Goal: Check status: Check status

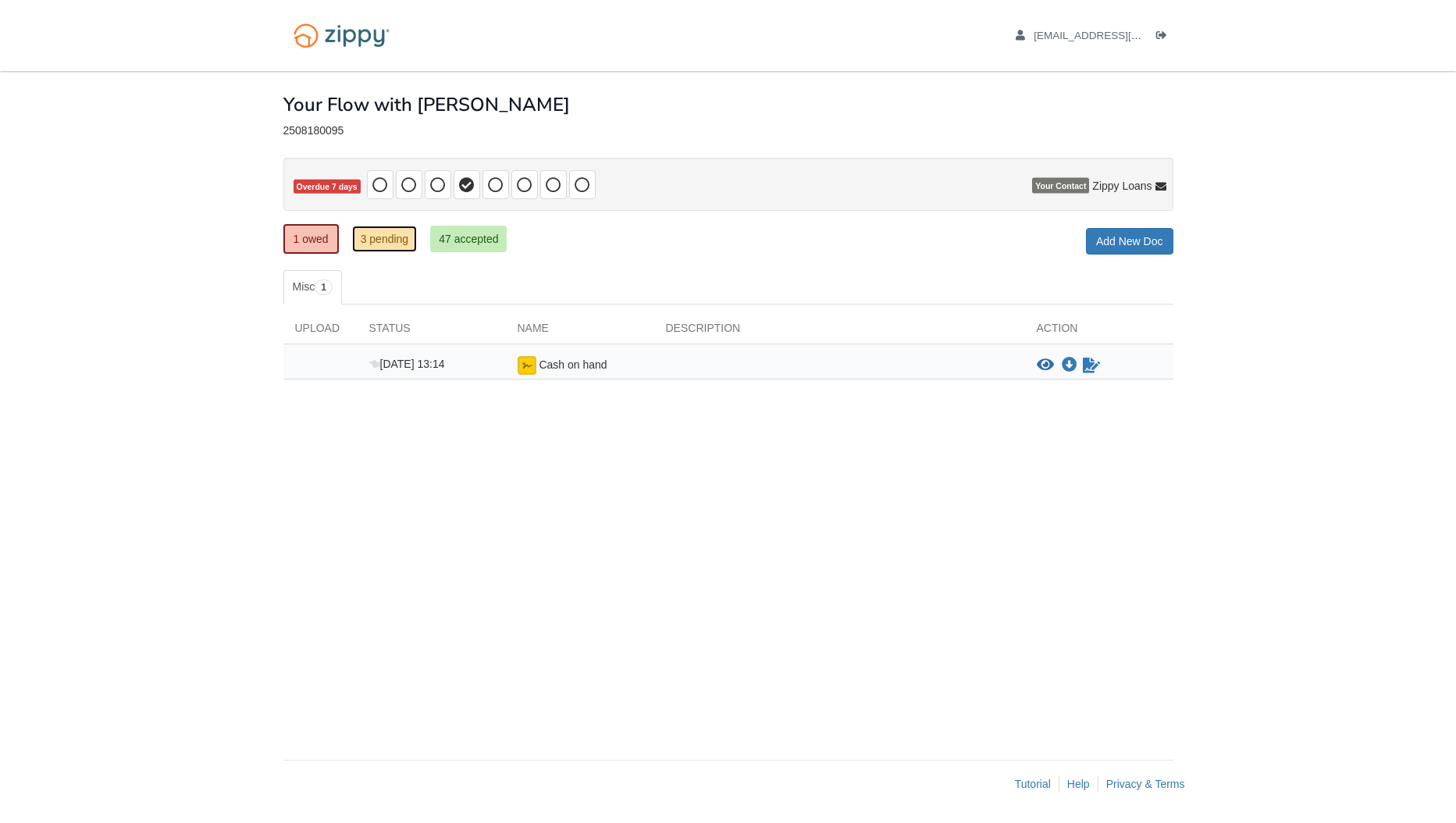
click at [386, 241] on link "3 pending" at bounding box center [385, 238] width 66 height 27
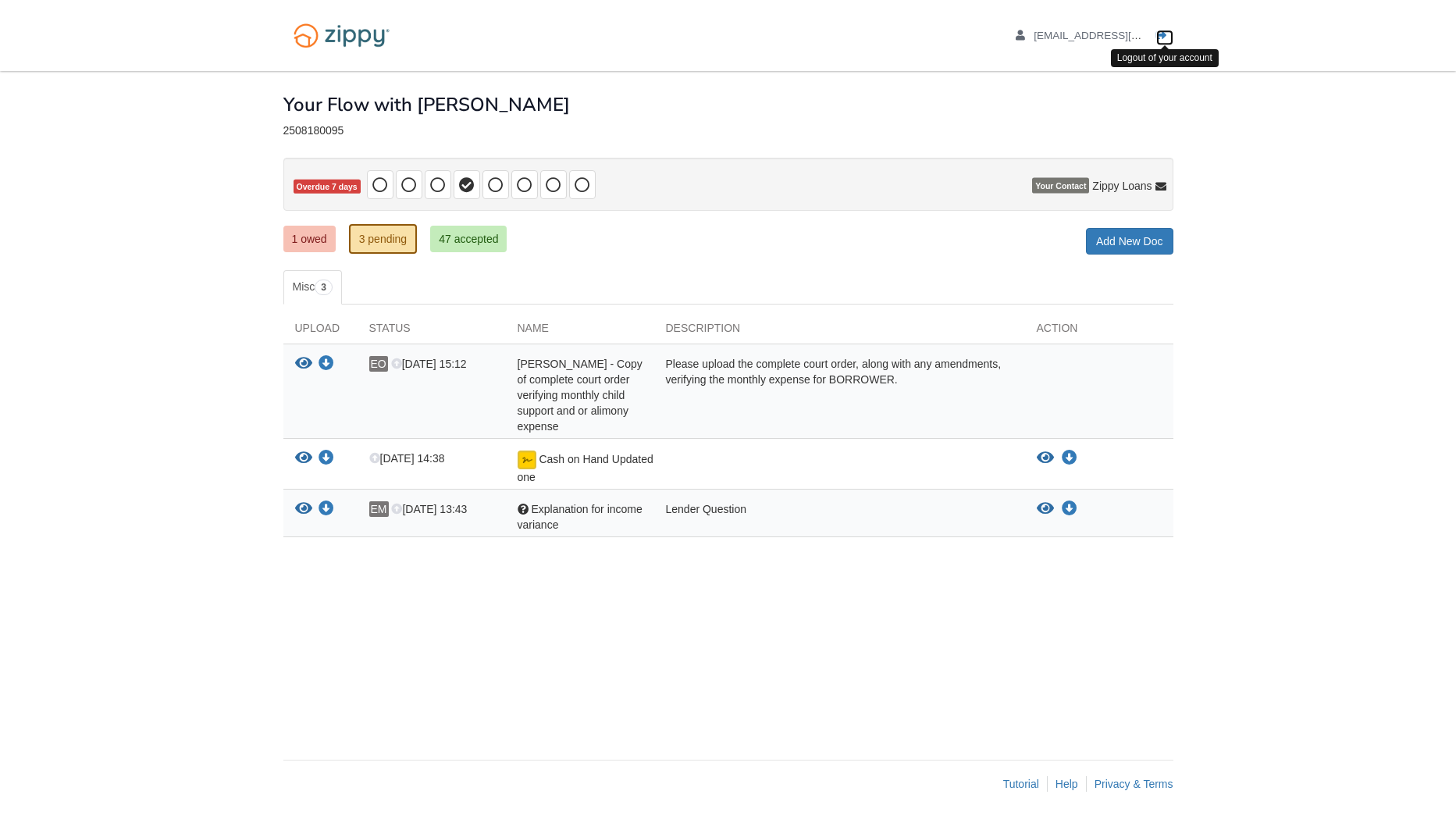
click at [1164, 31] on icon "Log out" at bounding box center [1161, 36] width 11 height 11
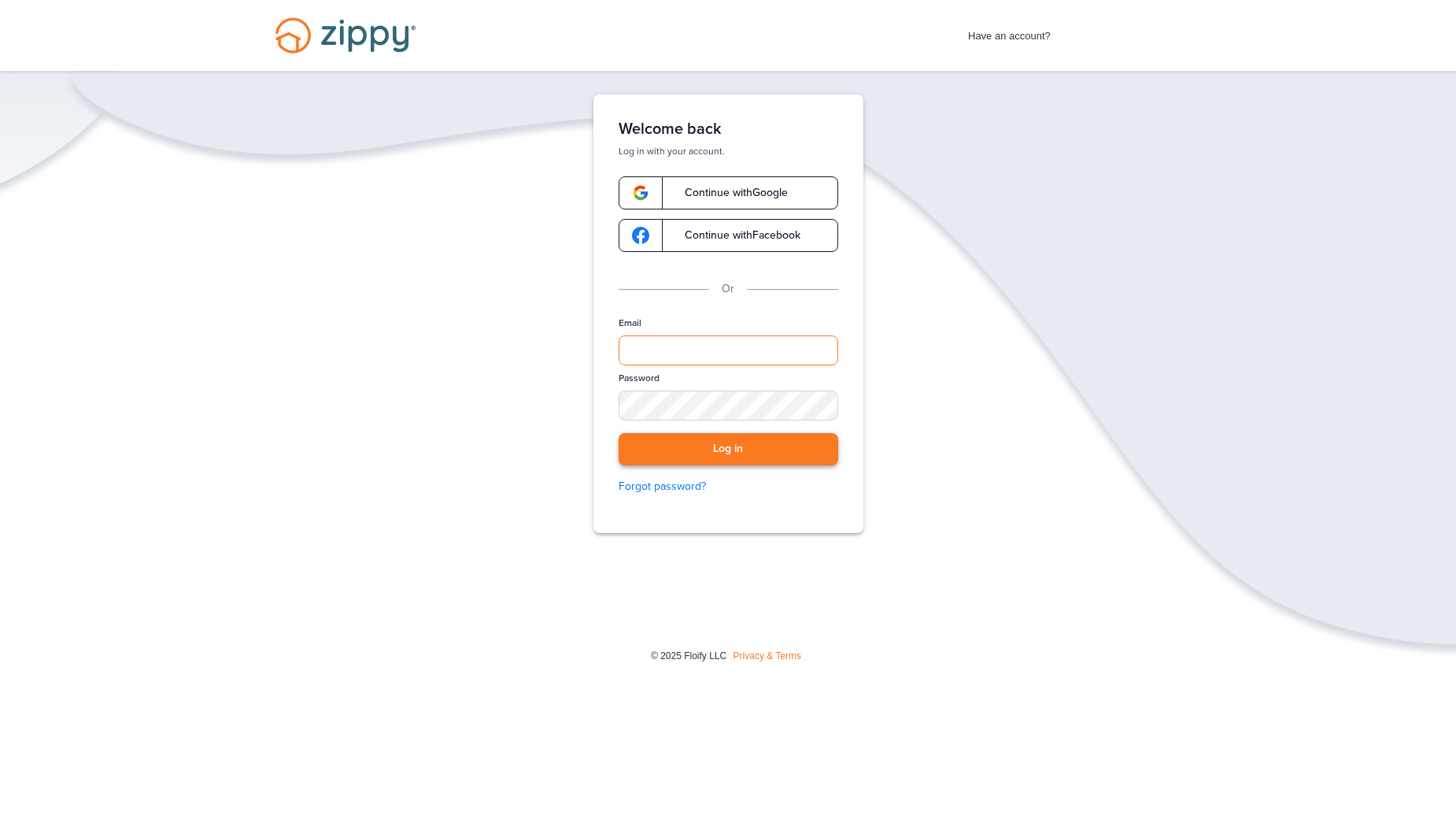
type input "**********"
click at [678, 451] on button "Log in" at bounding box center [728, 449] width 219 height 32
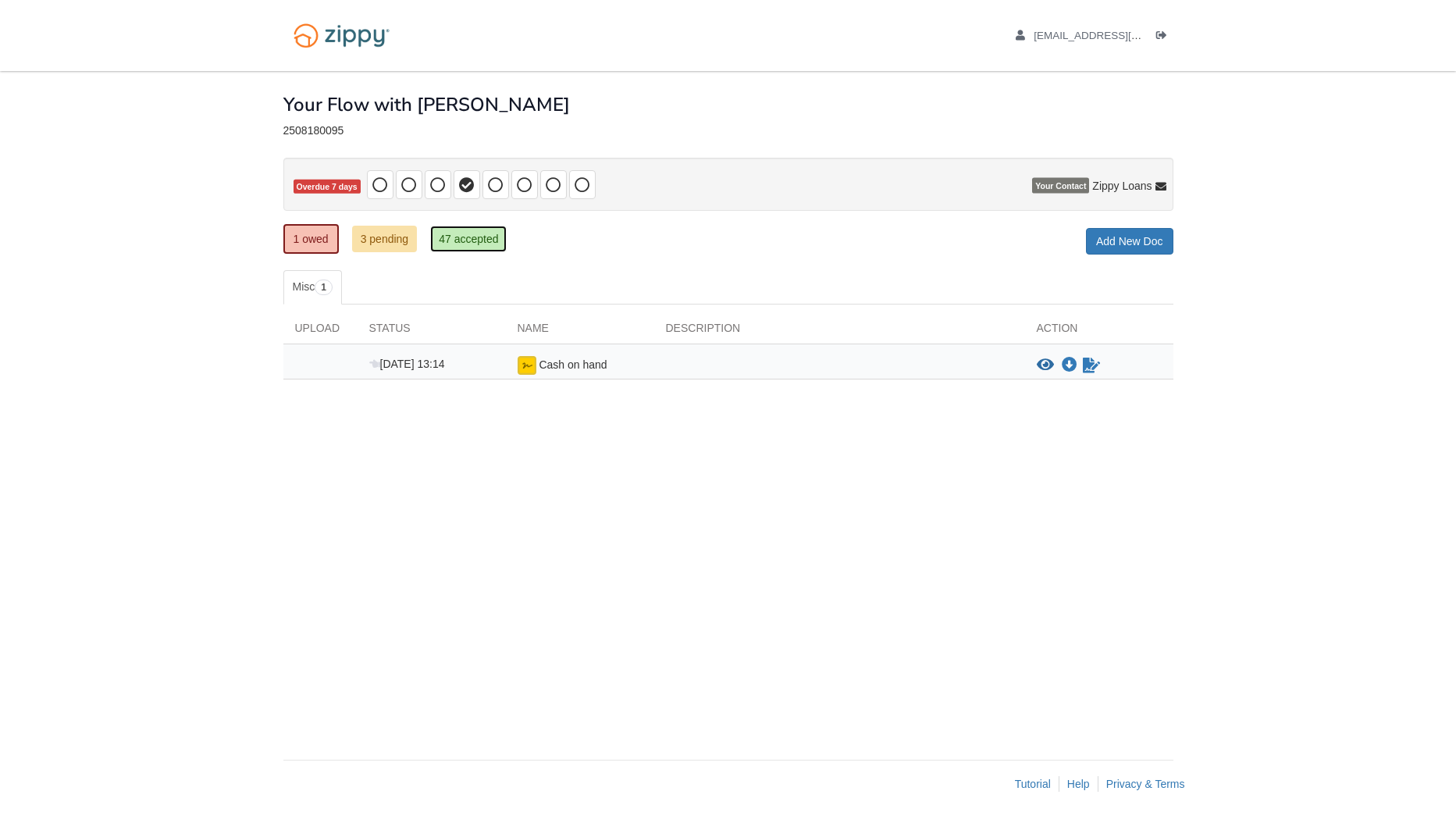
click at [471, 237] on link "47 accepted" at bounding box center [468, 238] width 76 height 27
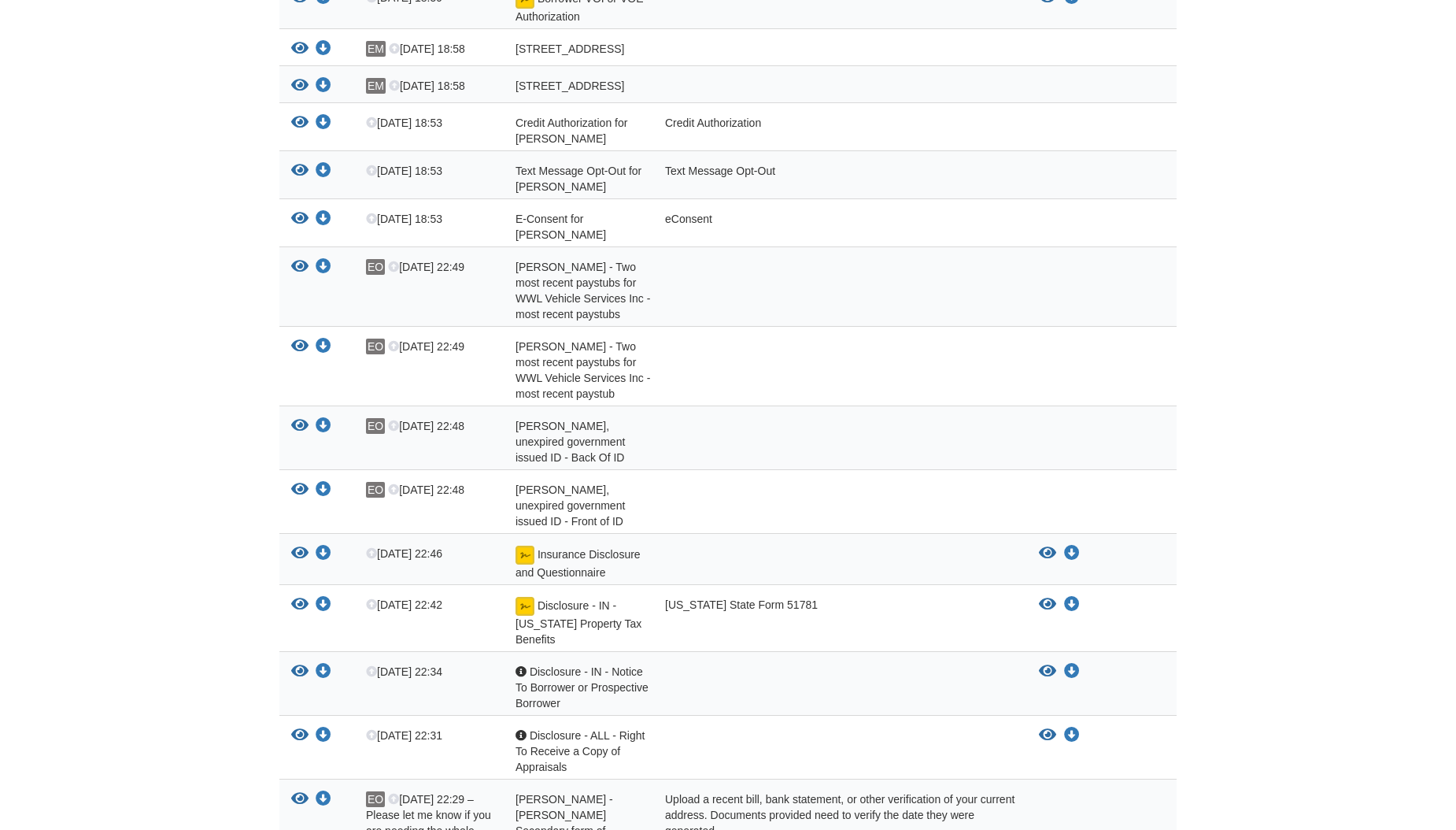
scroll to position [1023, 0]
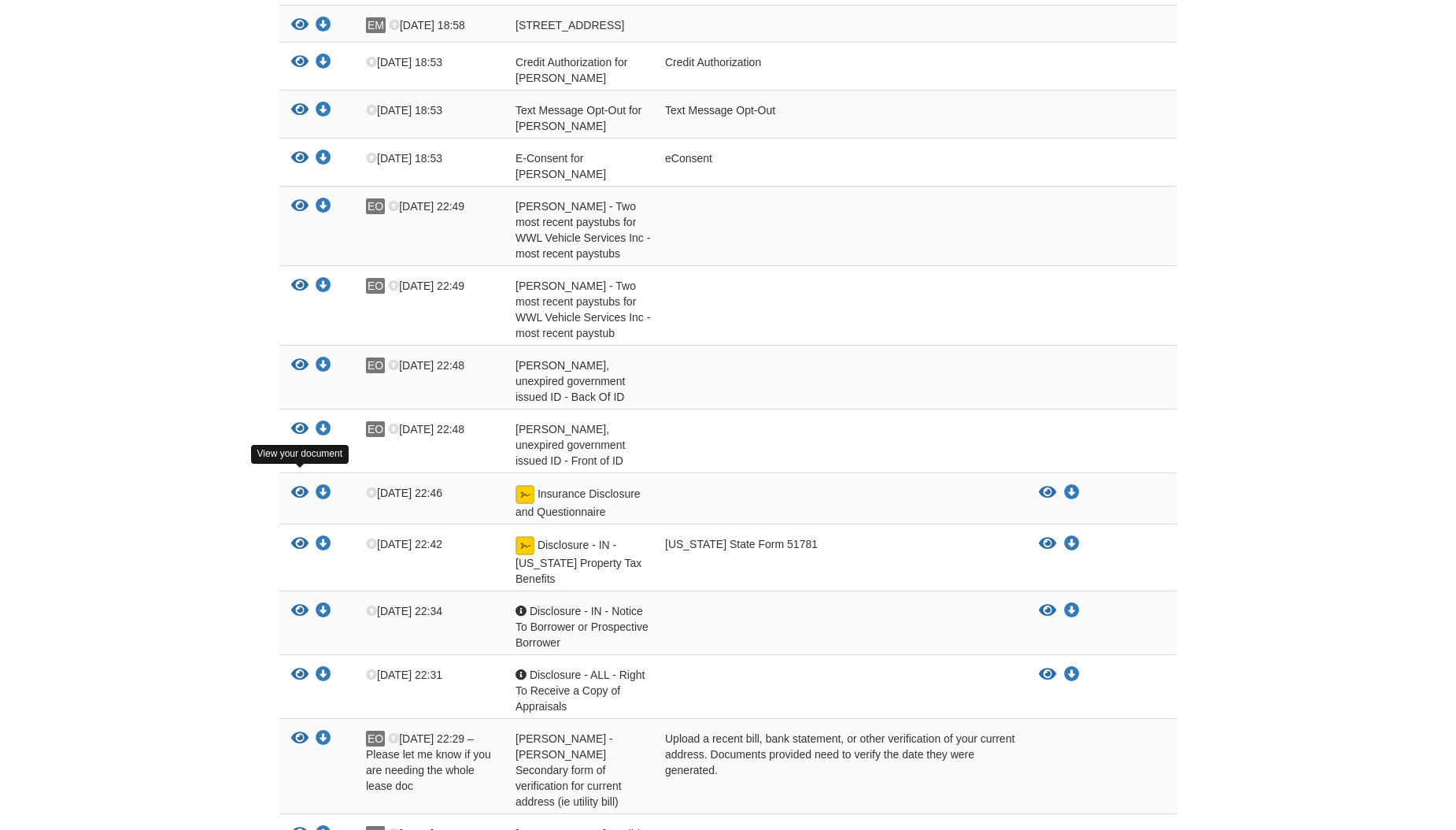
click at [300, 485] on icon "View Insurance Disclosure and Questionnaire" at bounding box center [300, 493] width 17 height 16
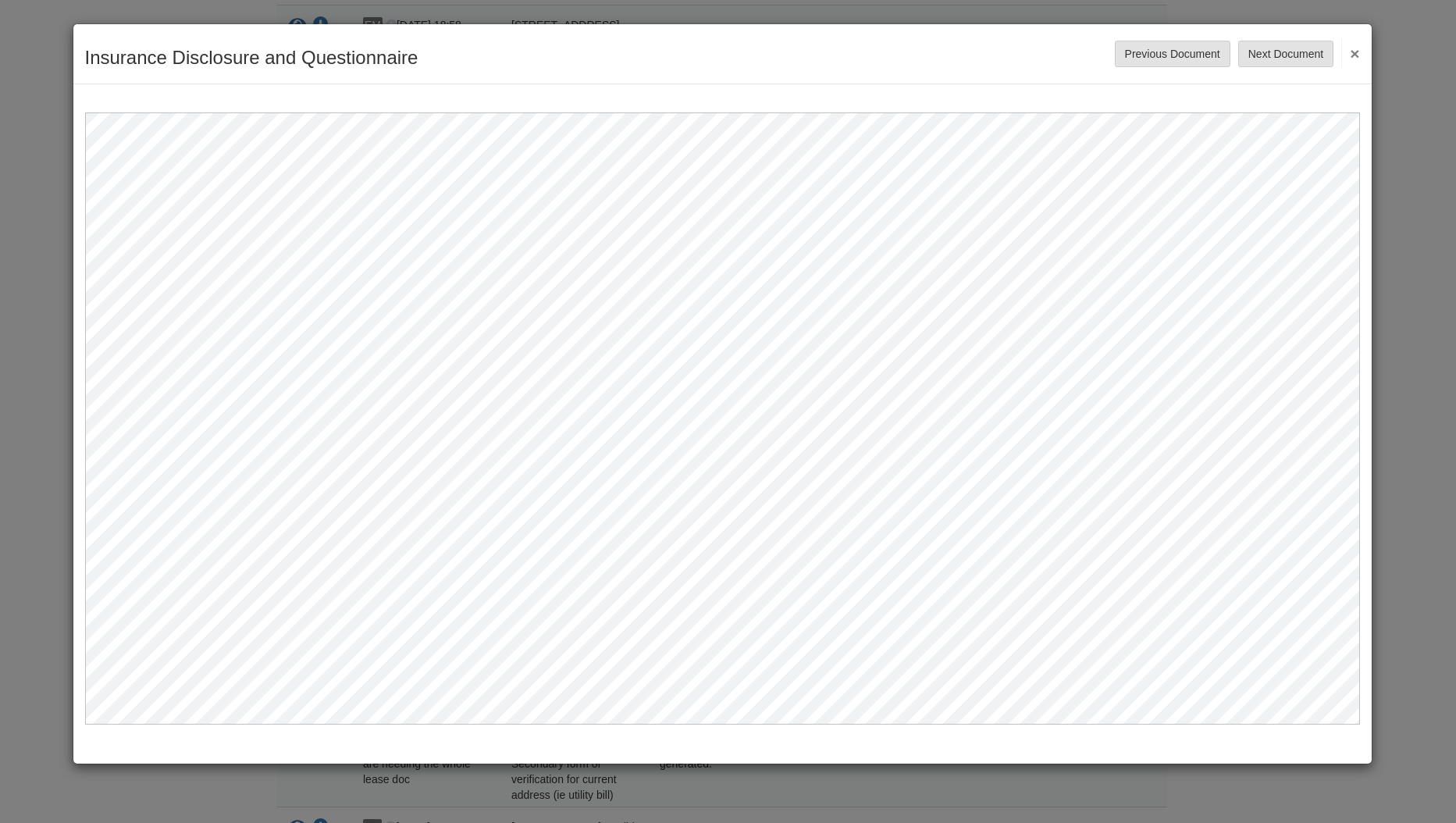
click at [1355, 51] on button "×" at bounding box center [1350, 53] width 18 height 28
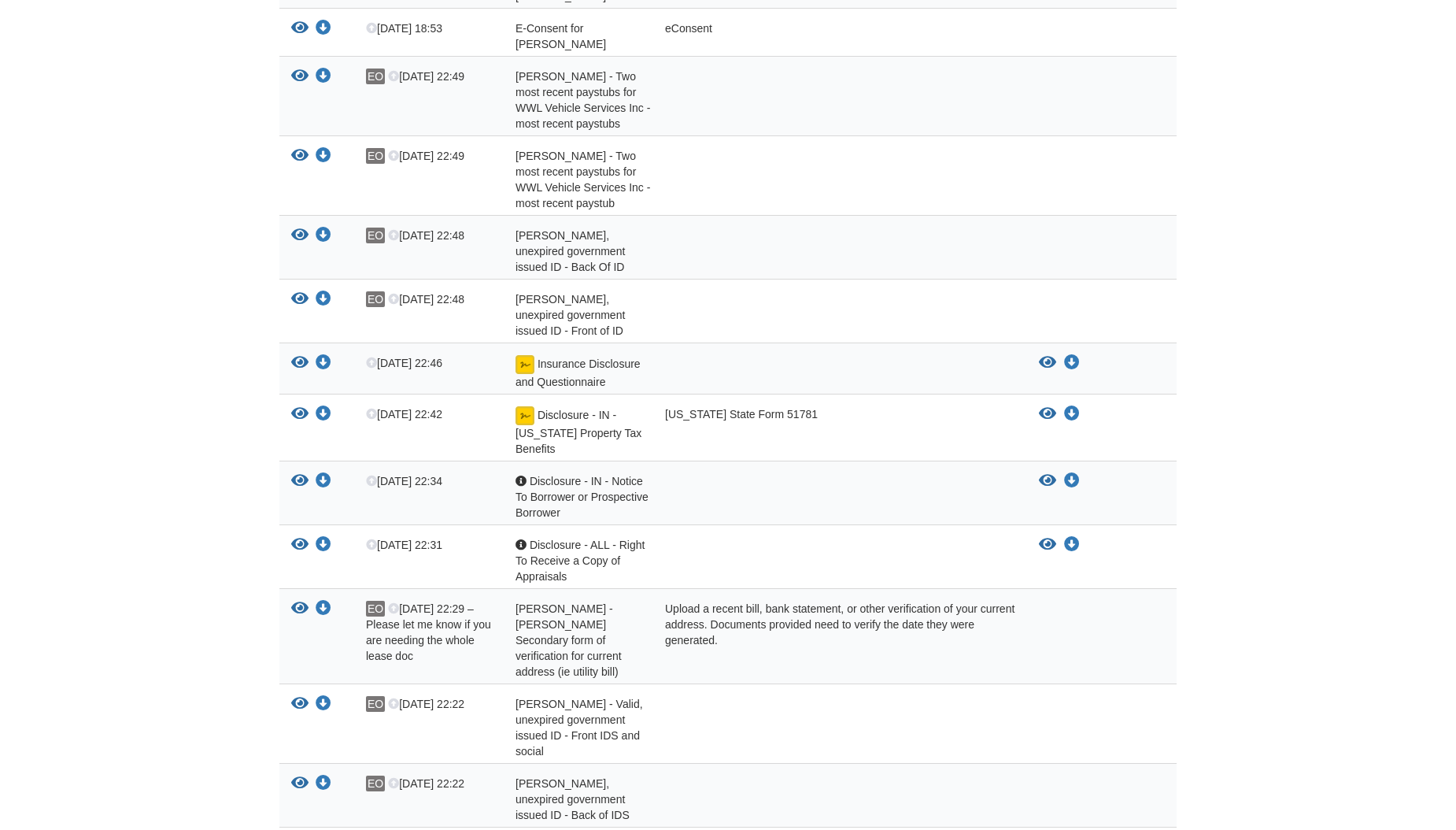
scroll to position [1181, 0]
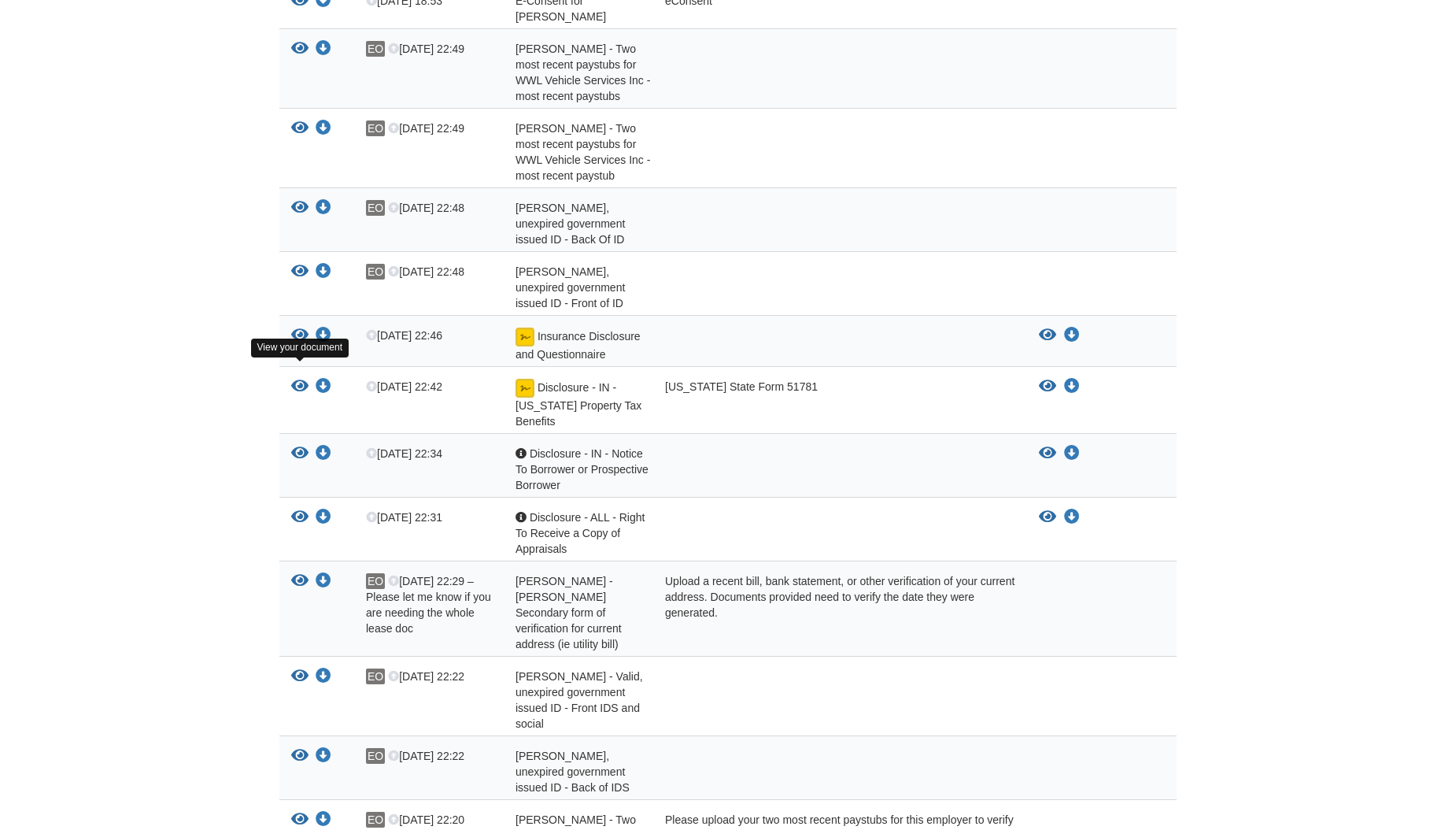
click at [297, 378] on icon "View Disclosure - IN - Indiana Property Tax Benefits" at bounding box center [300, 386] width 17 height 16
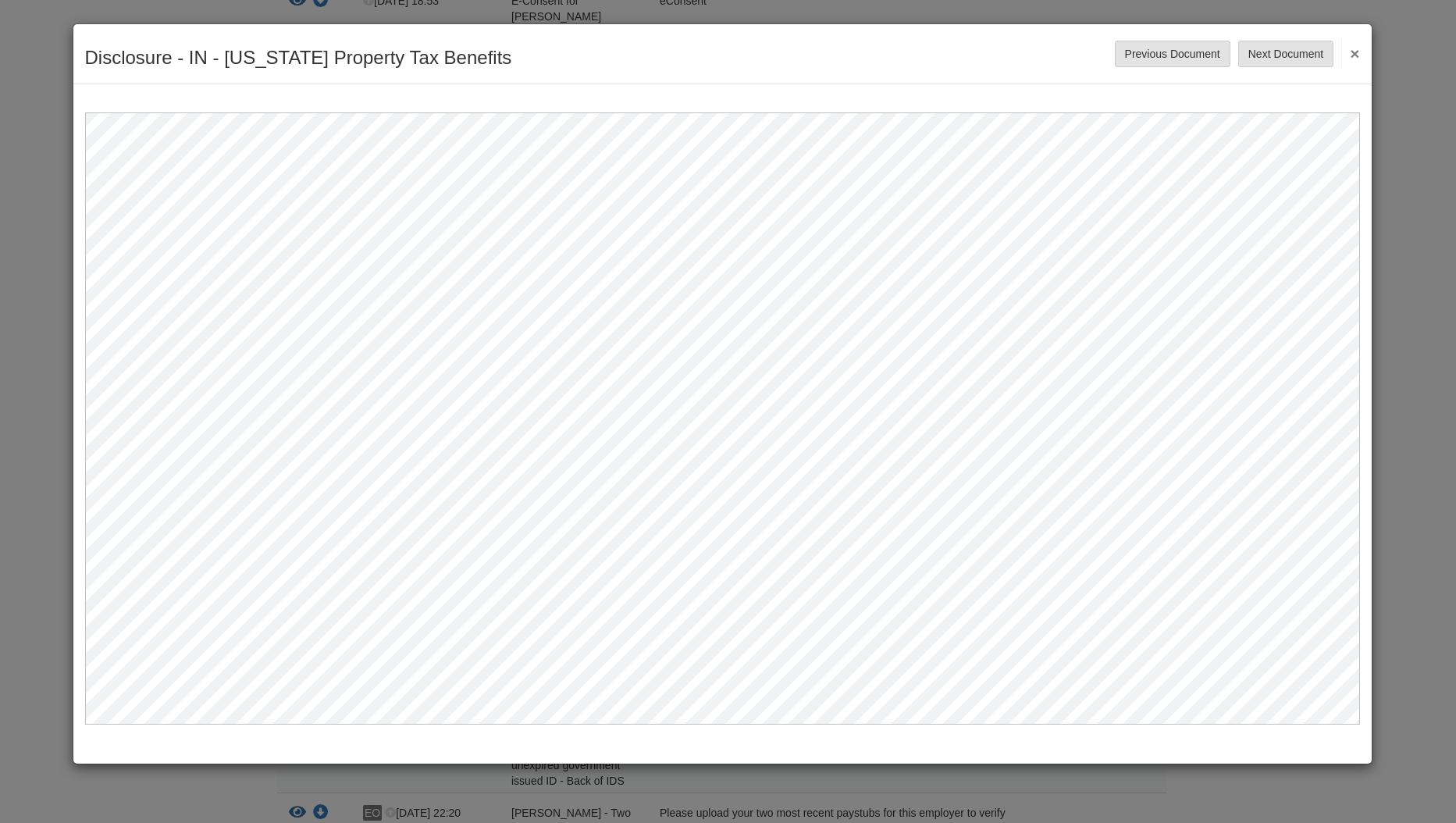
click at [1351, 51] on button "×" at bounding box center [1350, 53] width 18 height 28
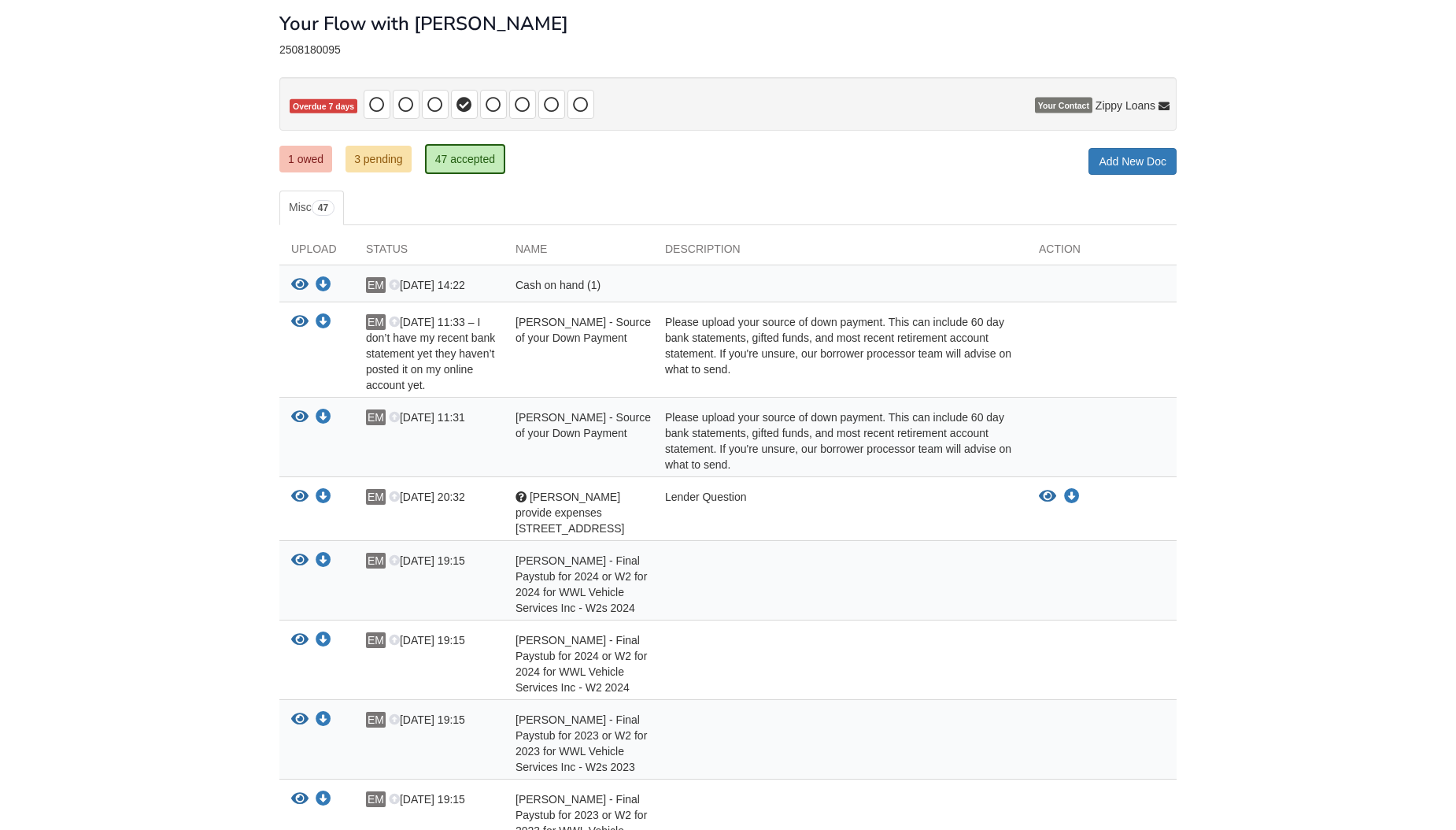
scroll to position [0, 0]
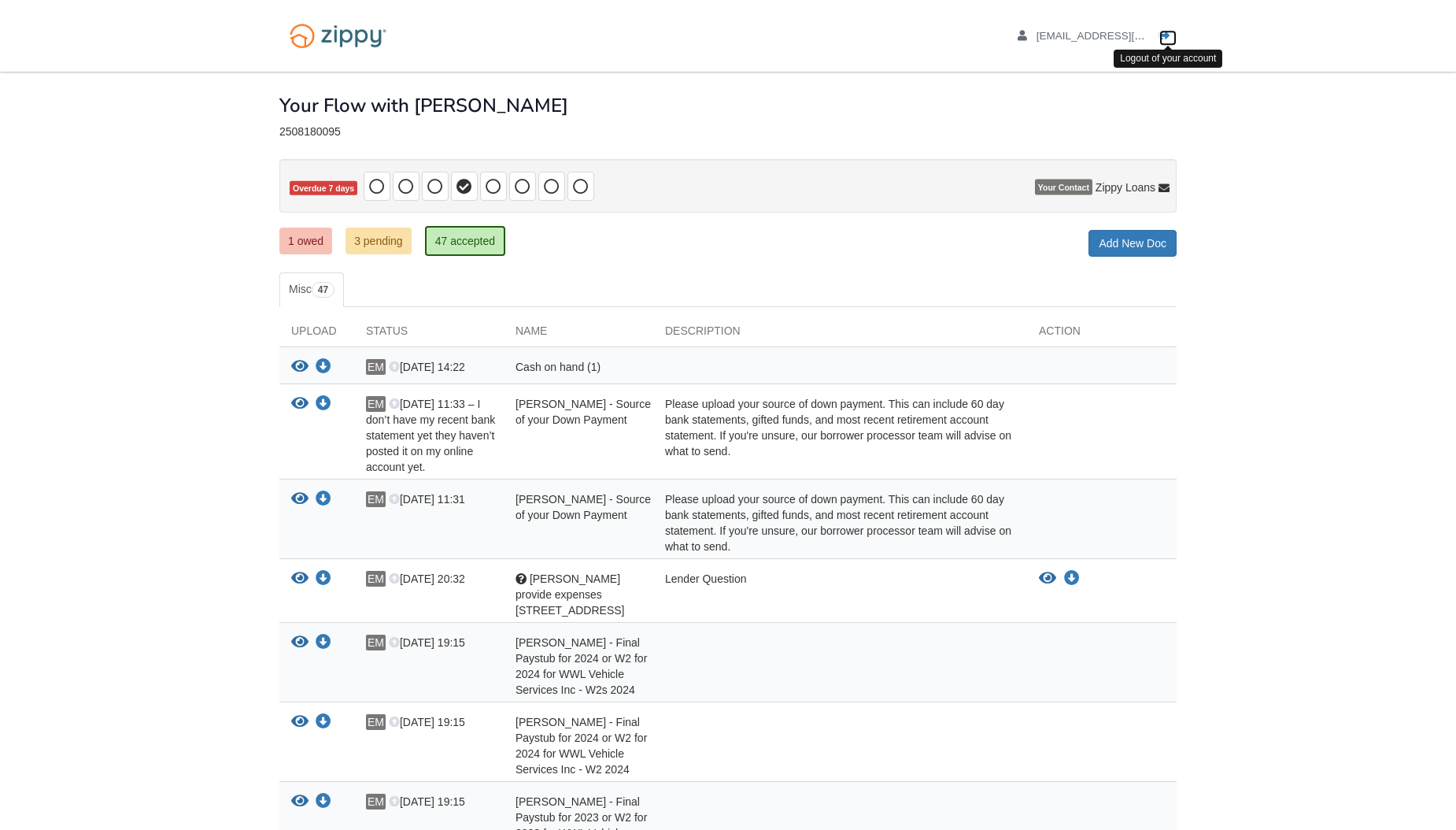
click at [1163, 36] on icon "Log out" at bounding box center [1164, 36] width 11 height 11
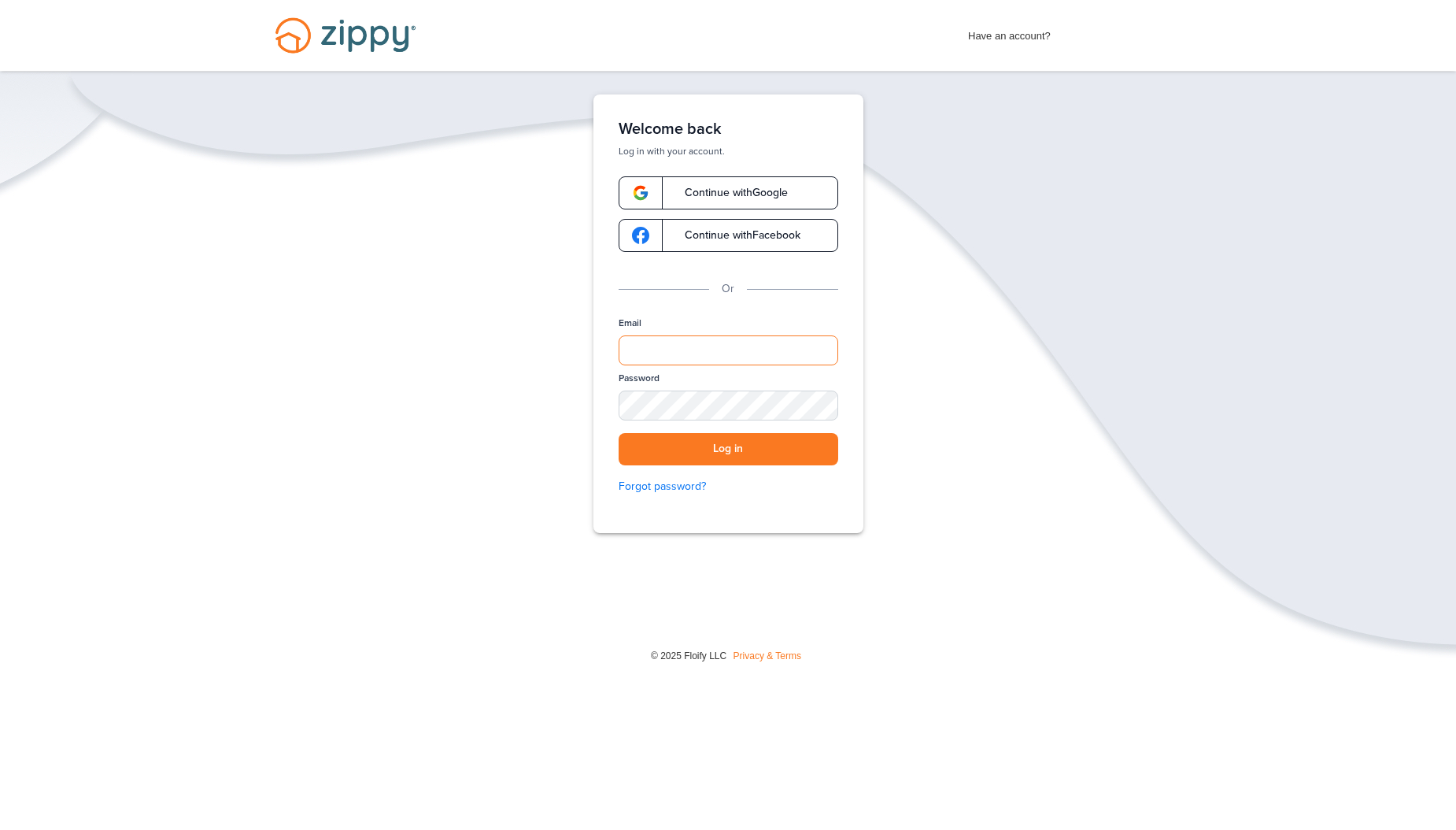
type input "**********"
